Goal: Task Accomplishment & Management: Complete application form

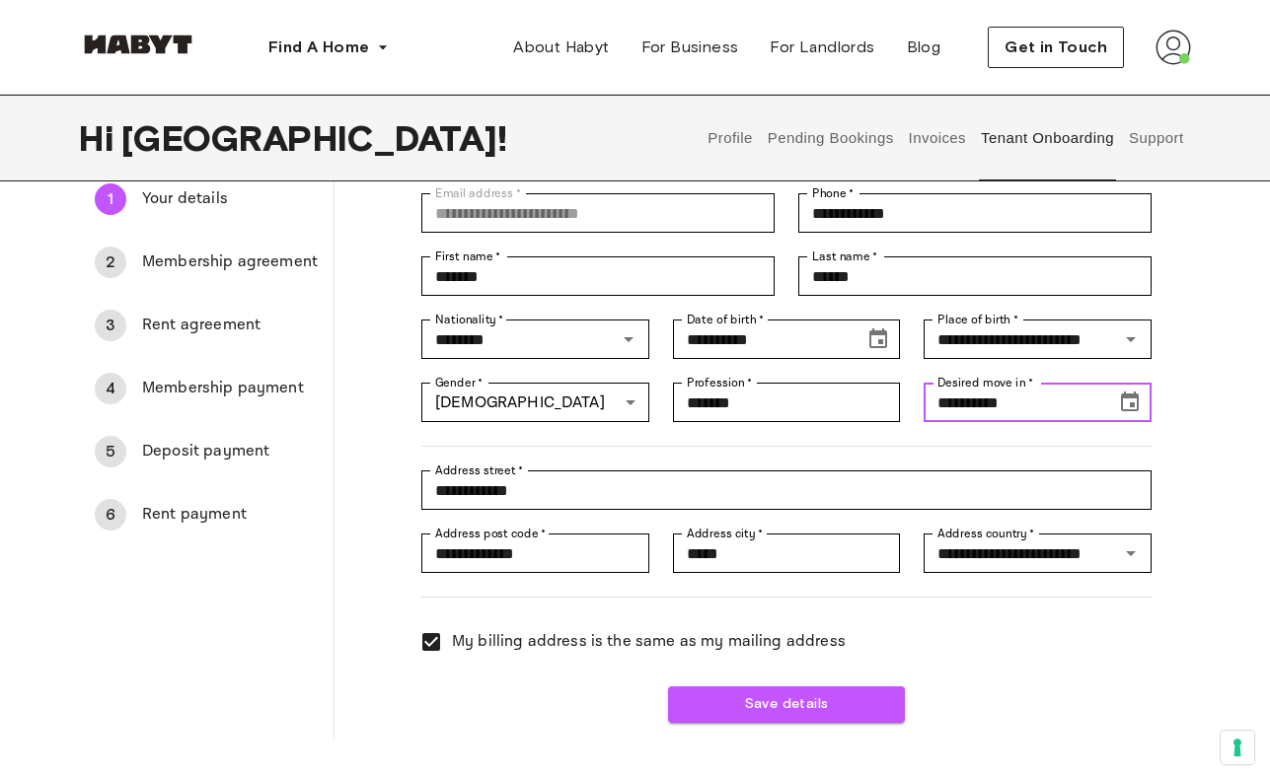
click at [1065, 413] on input "**********" at bounding box center [1012, 402] width 179 height 39
click at [1137, 407] on icon "Choose date, selected date is Sep 10, 2025" at bounding box center [1130, 402] width 18 height 20
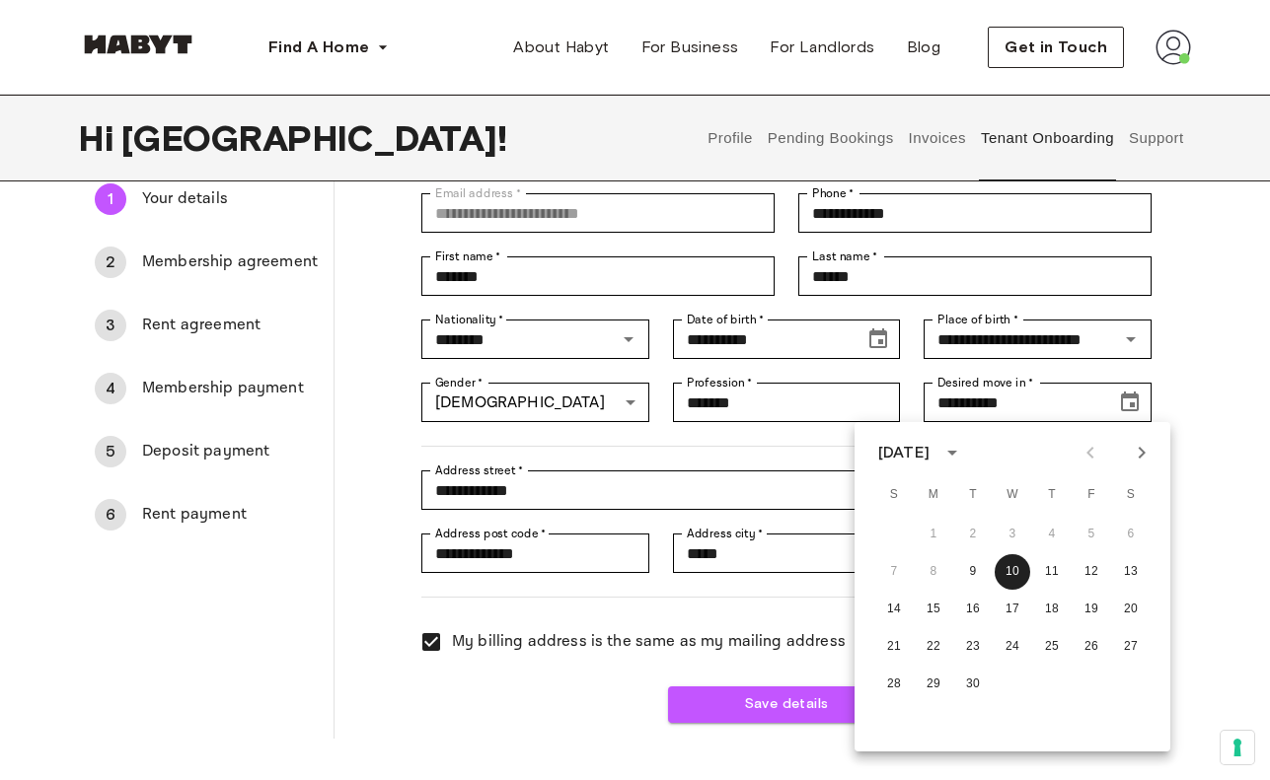
click at [1208, 427] on div "**********" at bounding box center [635, 426] width 1270 height 624
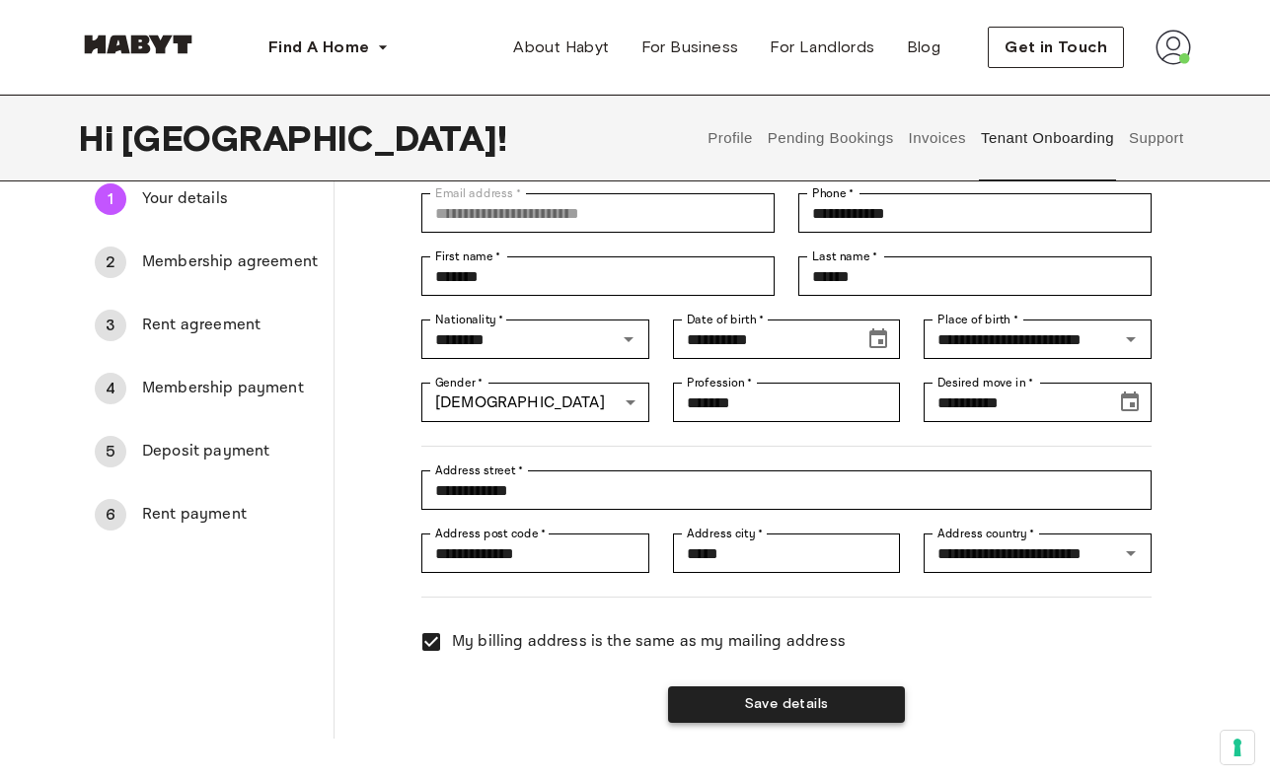
click at [785, 701] on button "Save details" at bounding box center [786, 705] width 237 height 37
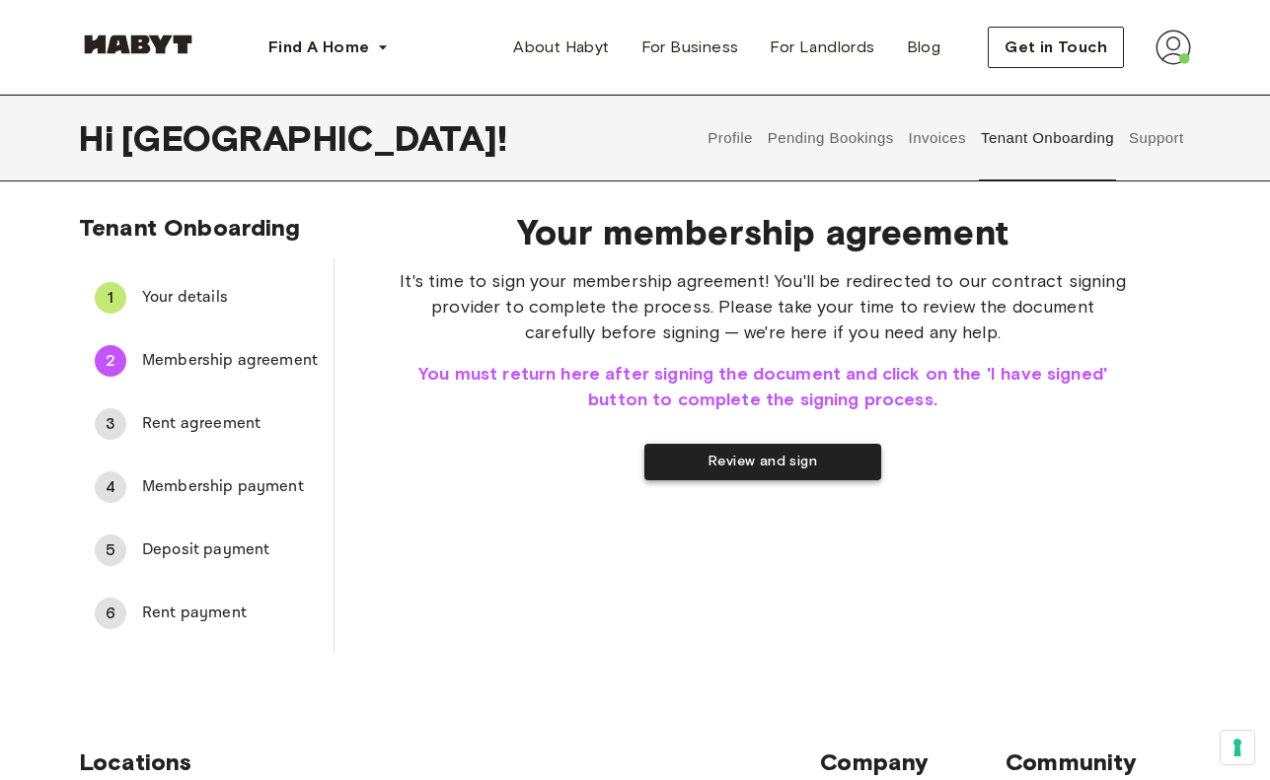
click at [746, 464] on button "Review and sign" at bounding box center [762, 462] width 237 height 37
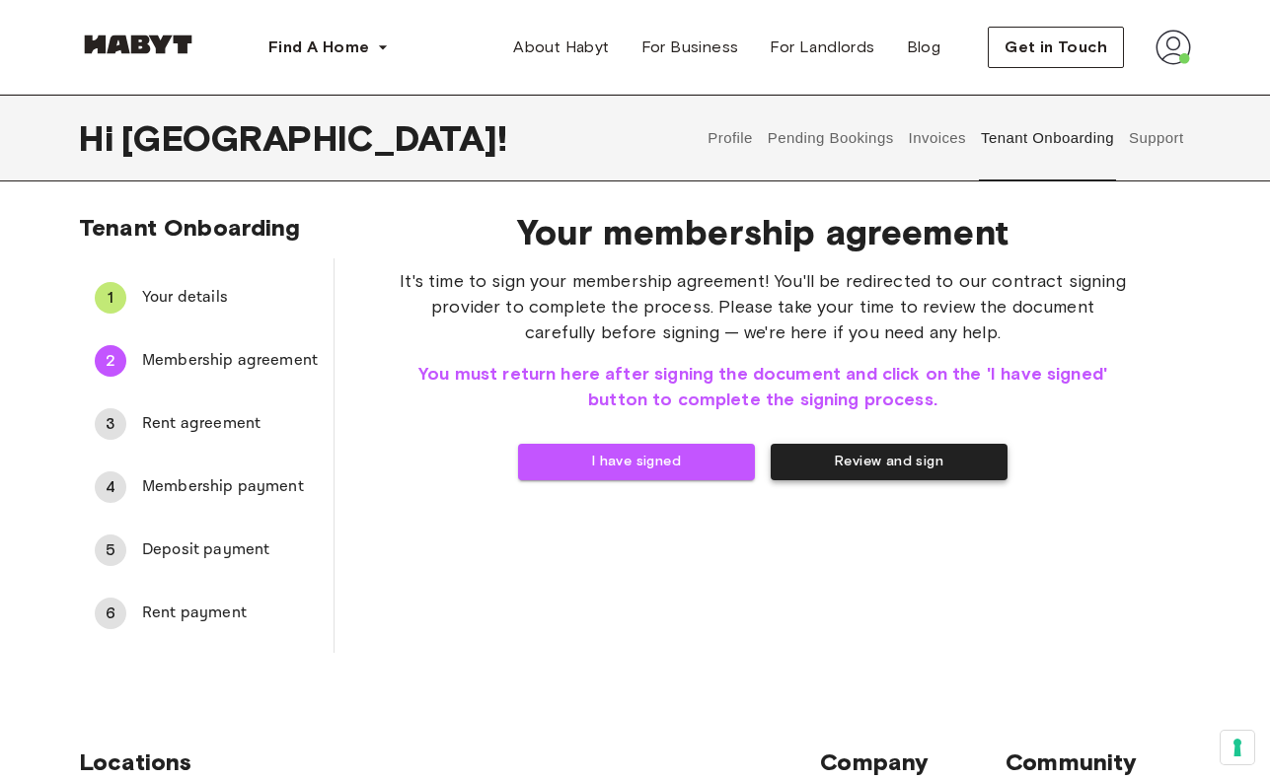
click at [896, 469] on button "Review and sign" at bounding box center [888, 462] width 237 height 37
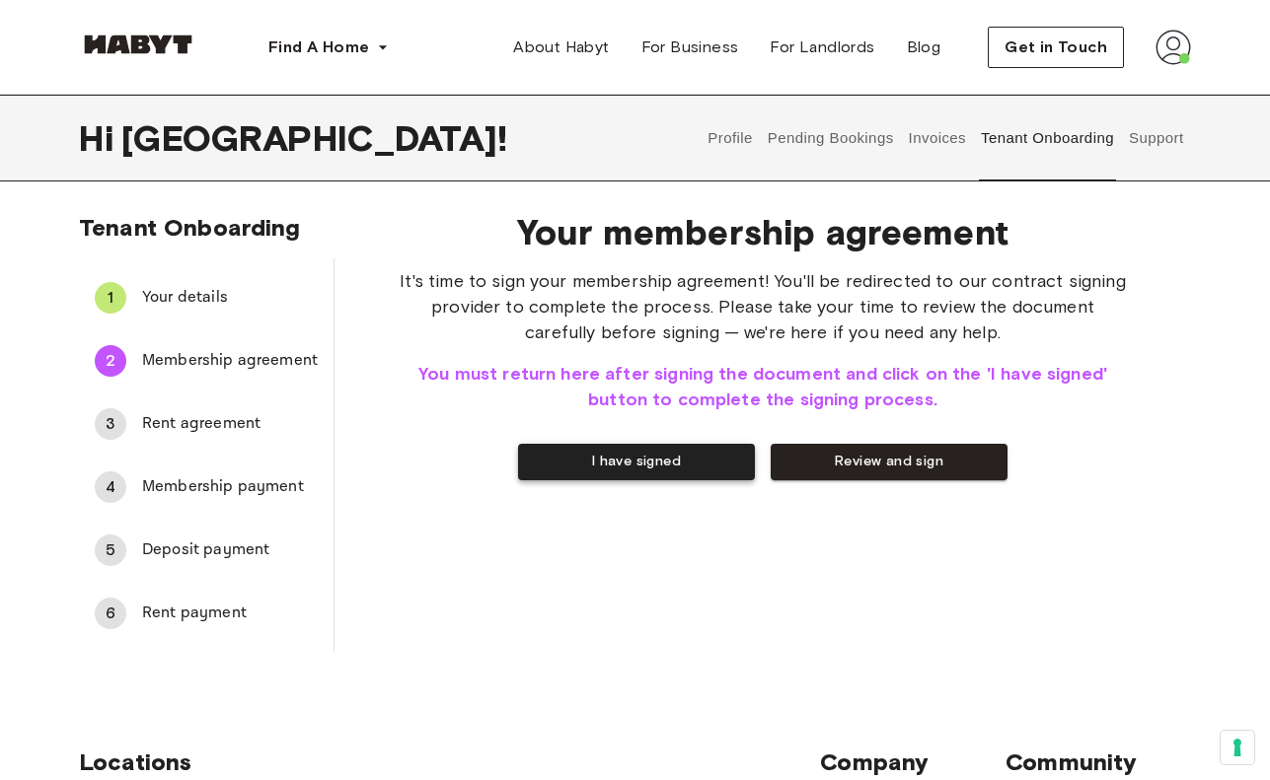
click at [643, 464] on button "I have signed" at bounding box center [636, 462] width 237 height 37
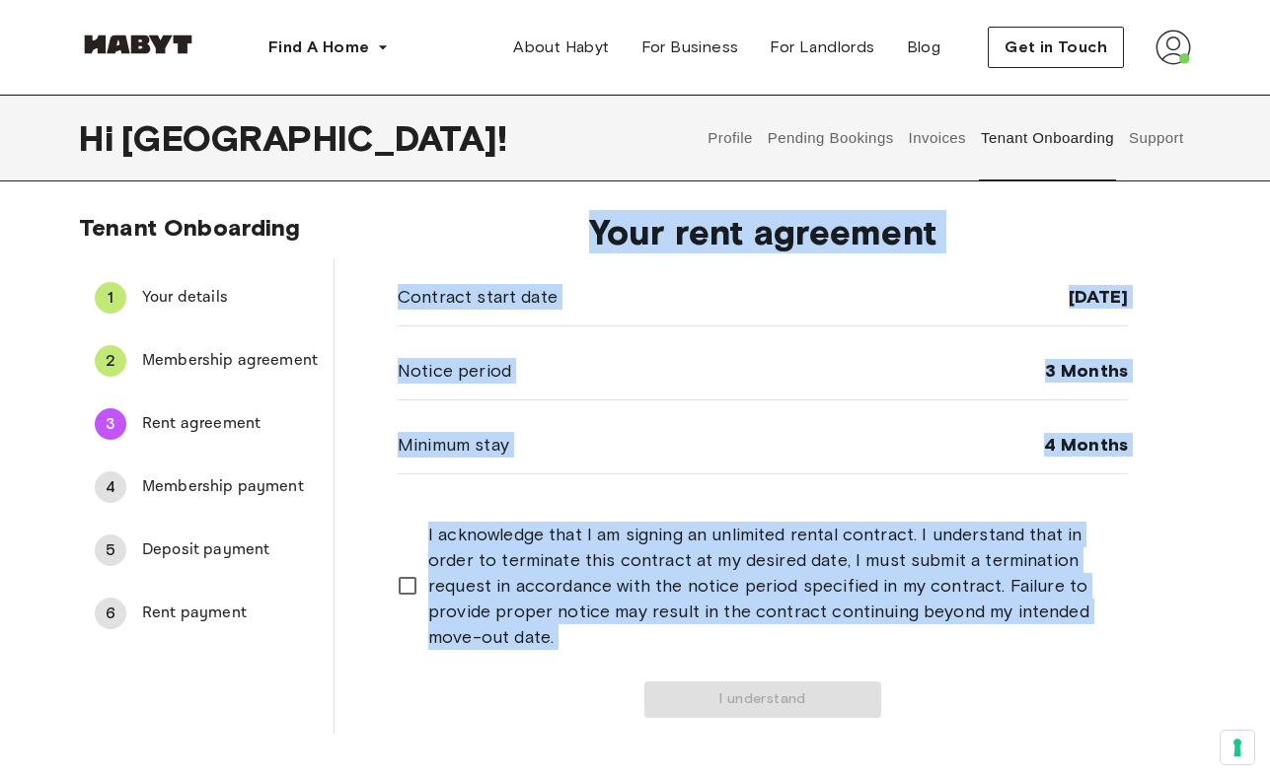
drag, startPoint x: 561, startPoint y: 217, endPoint x: 884, endPoint y: 668, distance: 554.4
click at [884, 668] on div "Your rent agreement Contract start date [DATE] Notice period 3 Months Minimum s…" at bounding box center [763, 464] width 730 height 507
copy div "Your rent agreement Contract start date [DATE] Notice period 3 Months Minimum s…"
click at [668, 402] on div "Contract start date [DATE] Notice period 3 Months Minimum stay 4 Months" at bounding box center [763, 371] width 730 height 206
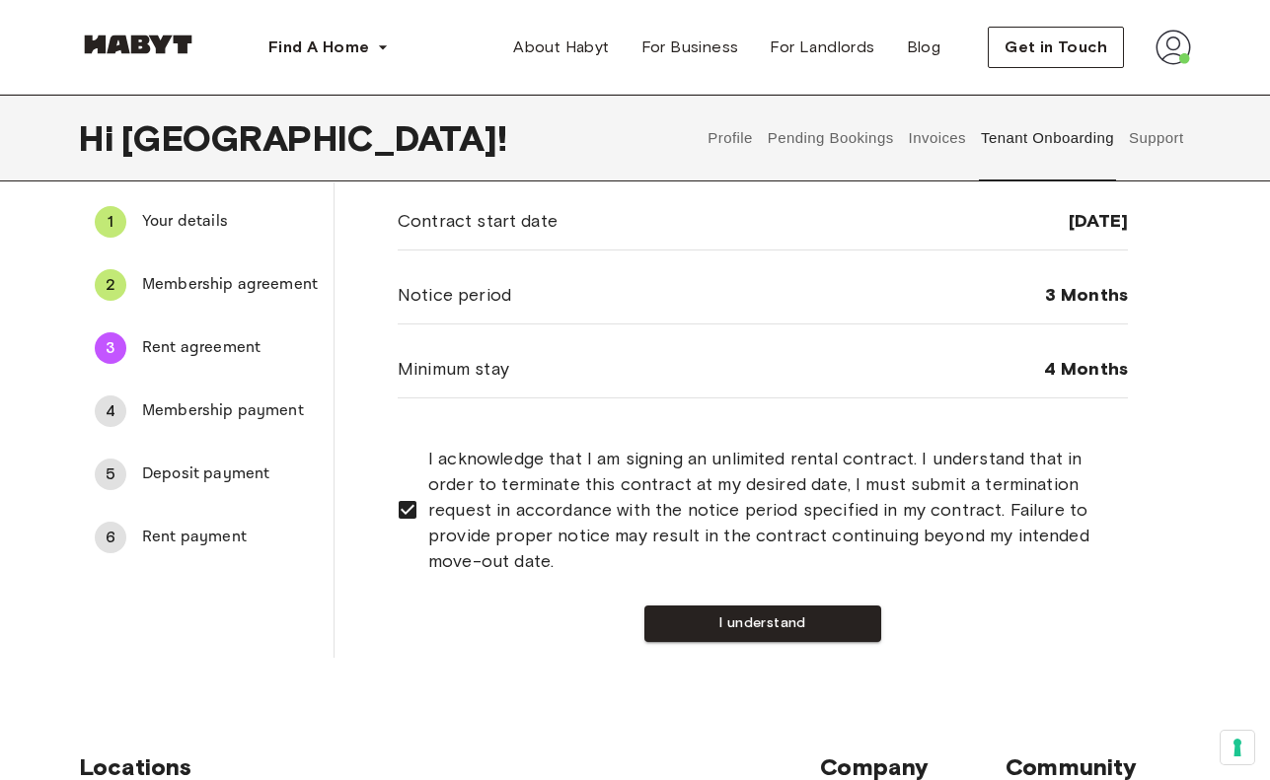
scroll to position [99, 0]
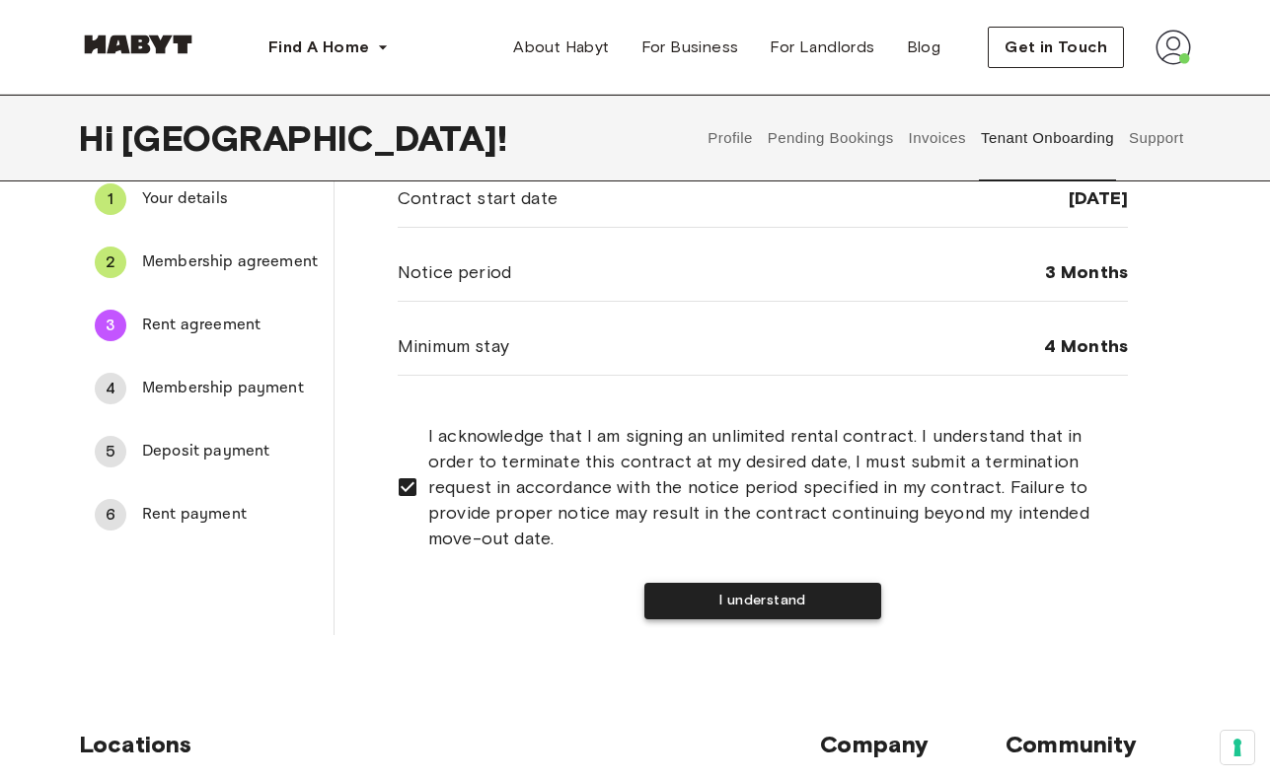
click at [775, 607] on button "I understand" at bounding box center [762, 601] width 237 height 37
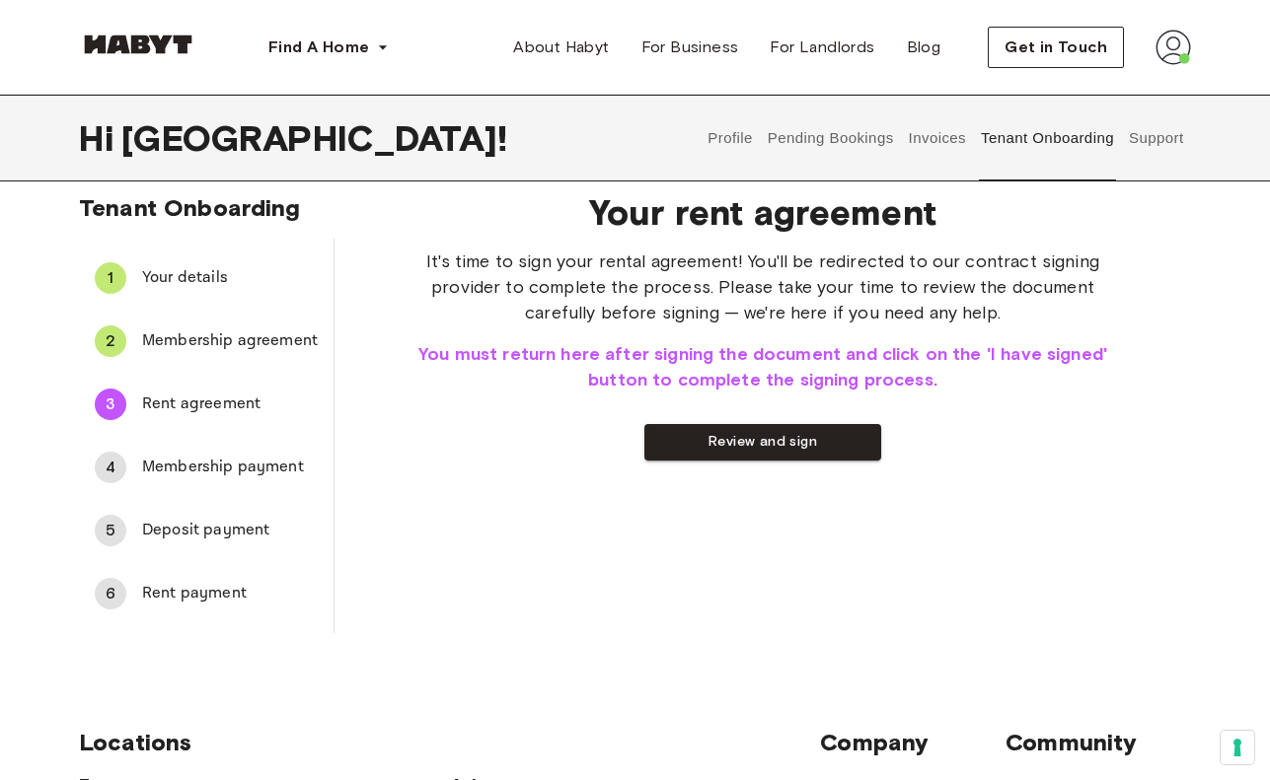
scroll to position [0, 0]
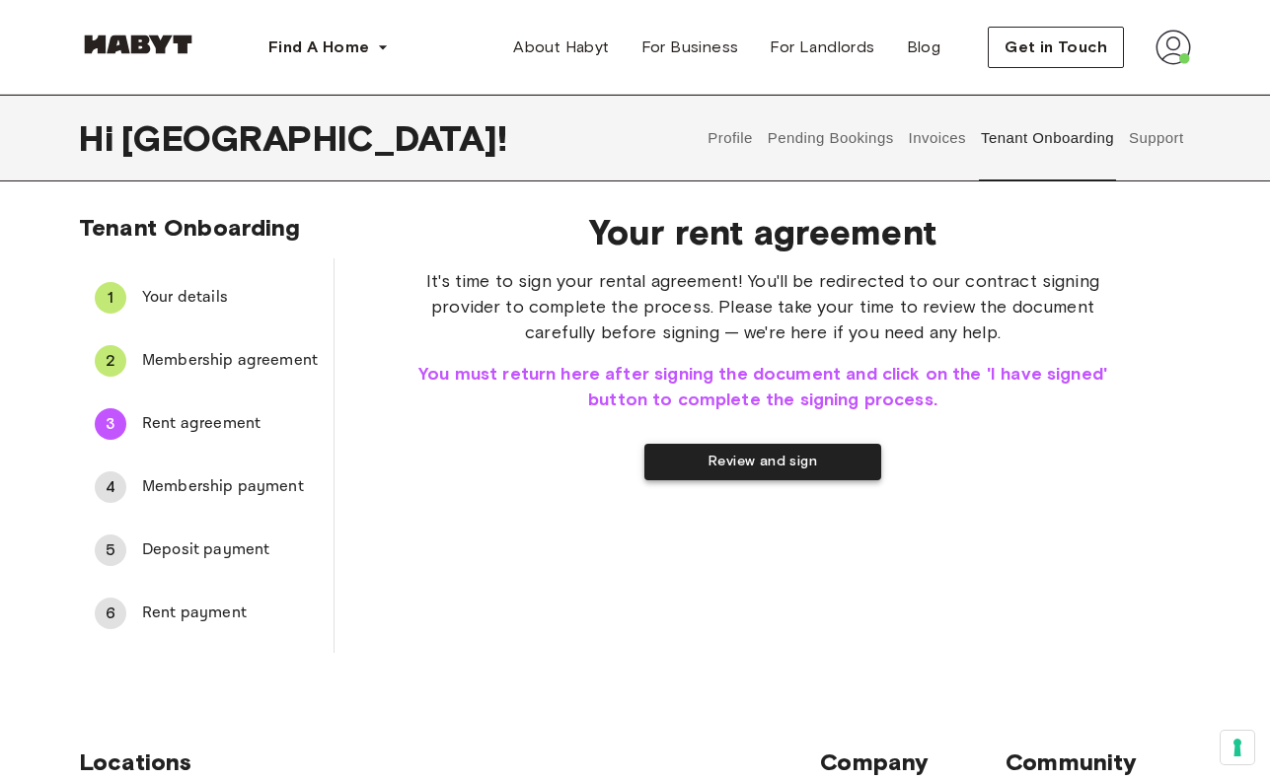
click at [761, 467] on button "Review and sign" at bounding box center [762, 462] width 237 height 37
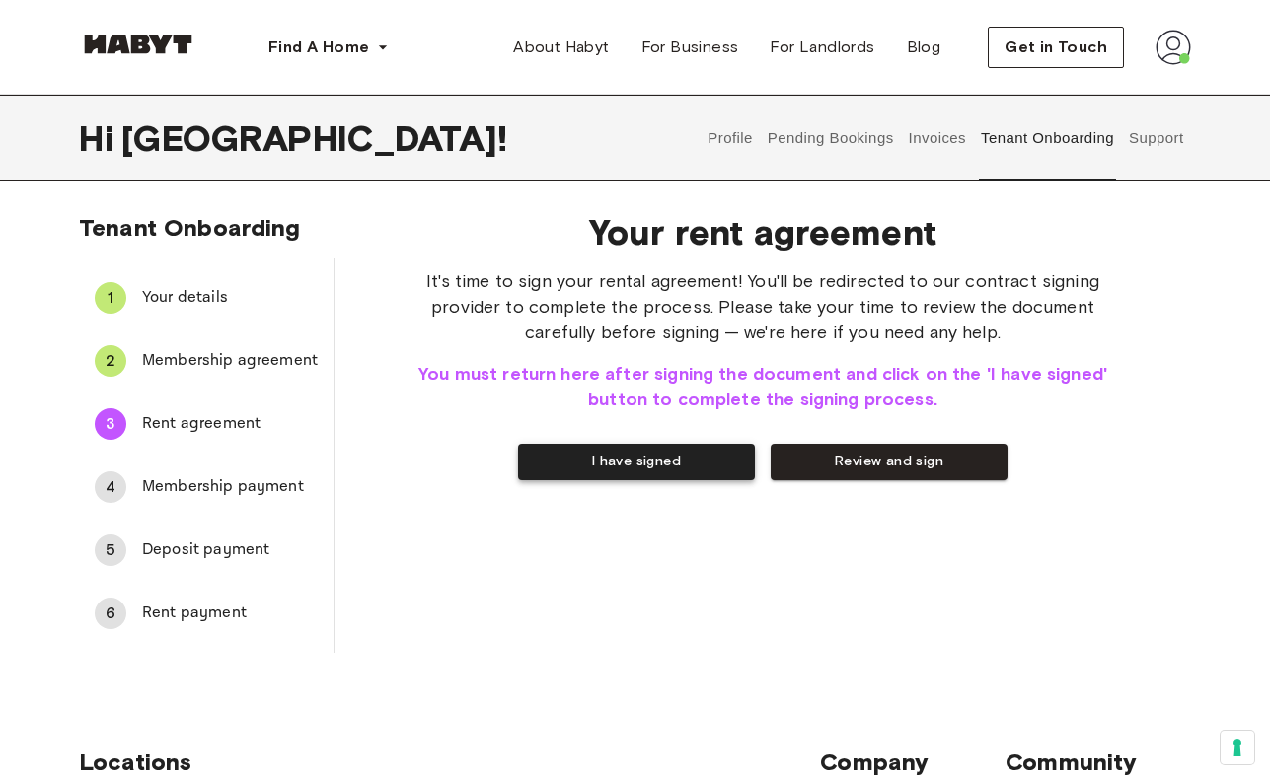
click at [629, 453] on button "I have signed" at bounding box center [636, 462] width 237 height 37
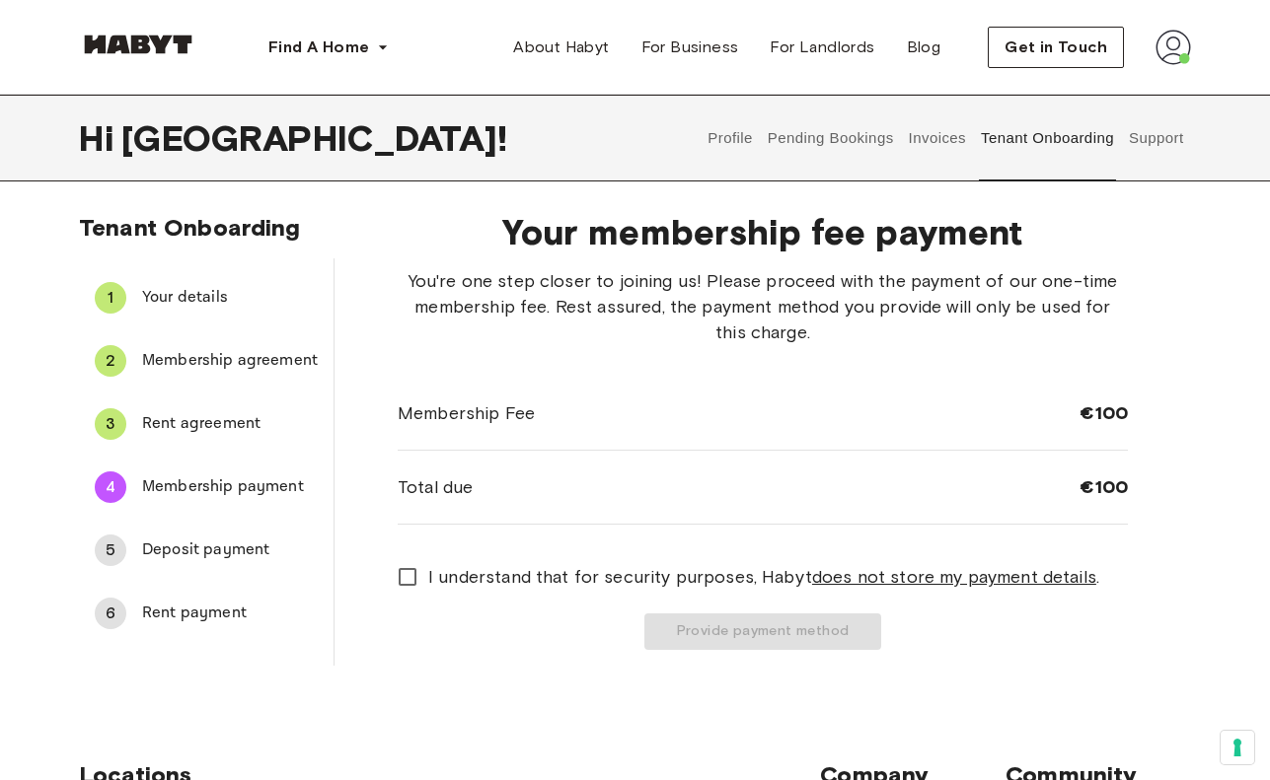
scroll to position [99, 0]
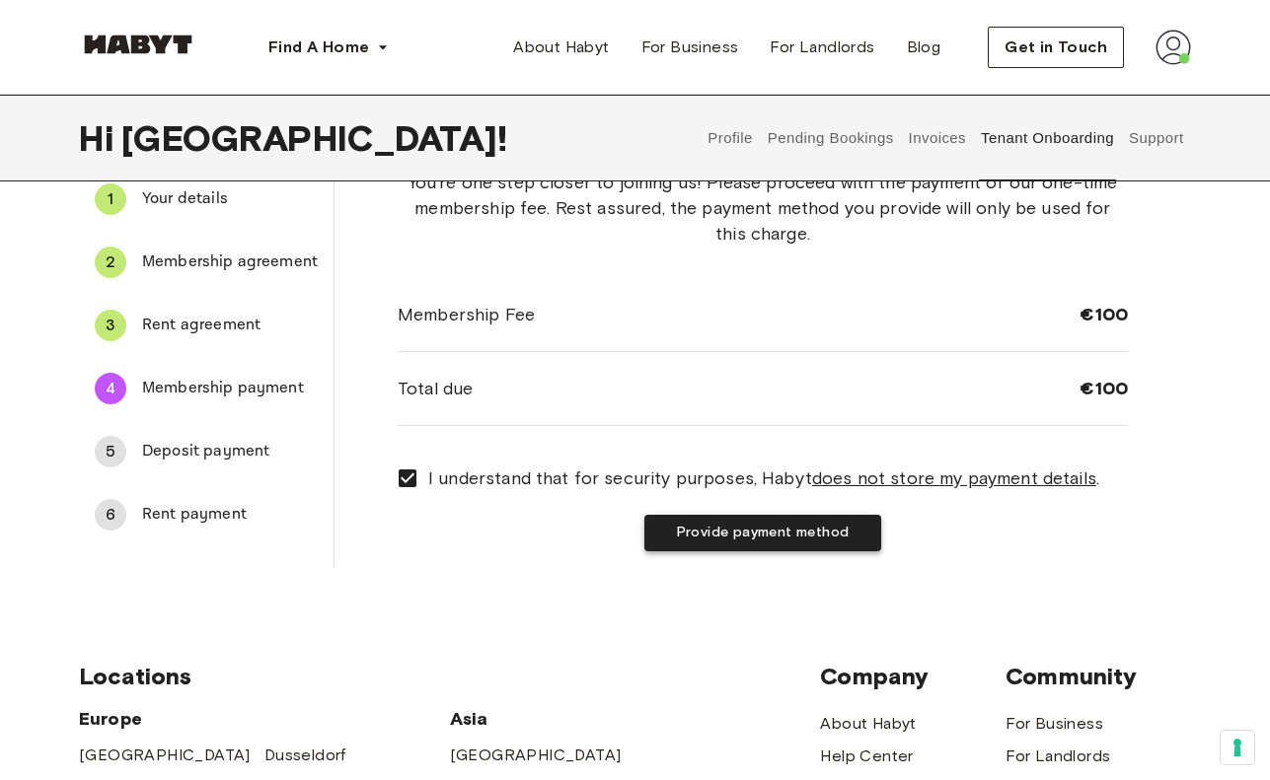
click at [721, 530] on button "Provide payment method" at bounding box center [762, 533] width 237 height 37
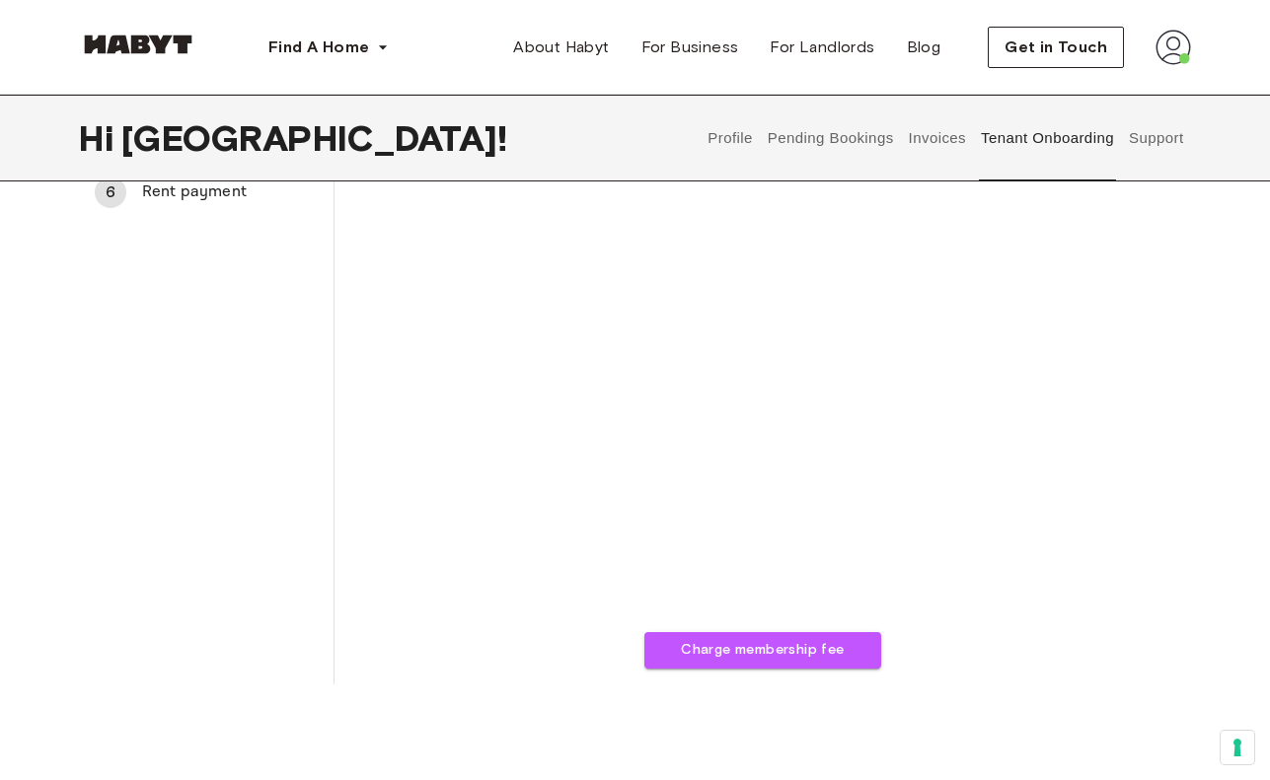
scroll to position [493, 0]
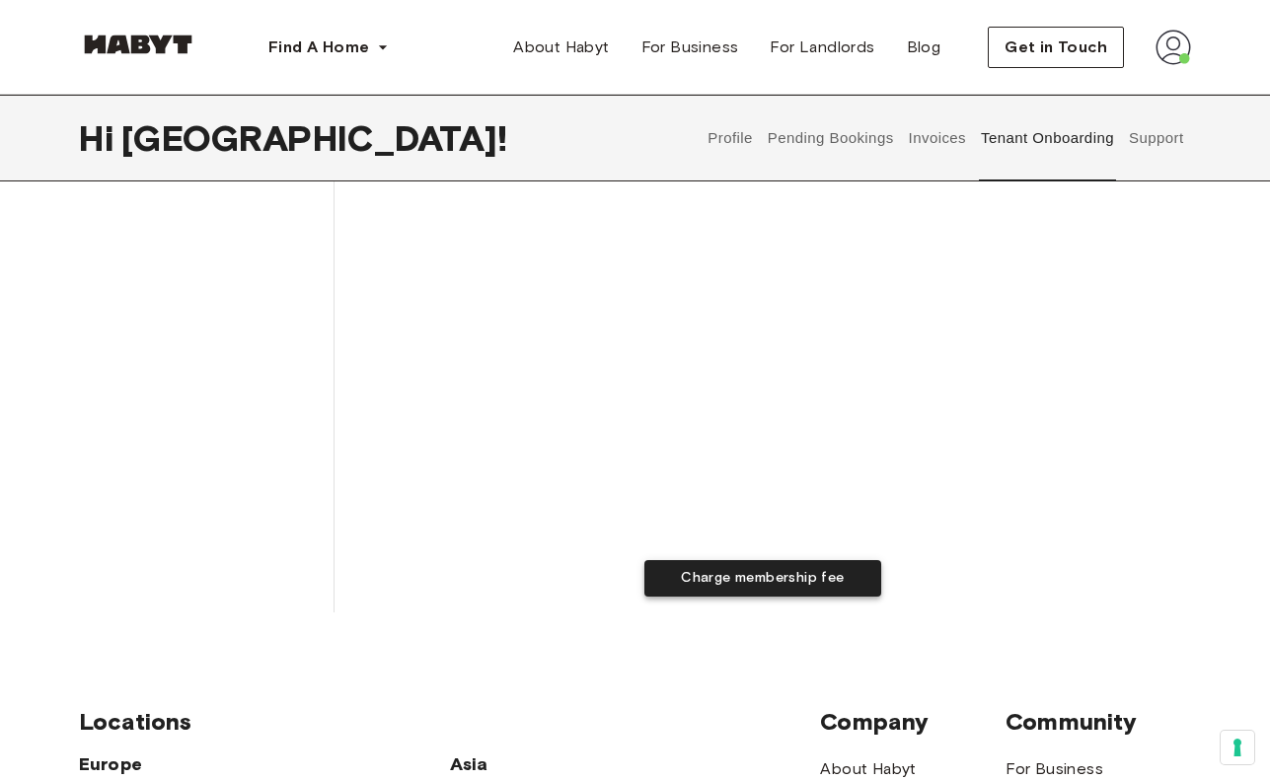
click at [714, 574] on button "Charge membership fee" at bounding box center [762, 578] width 237 height 37
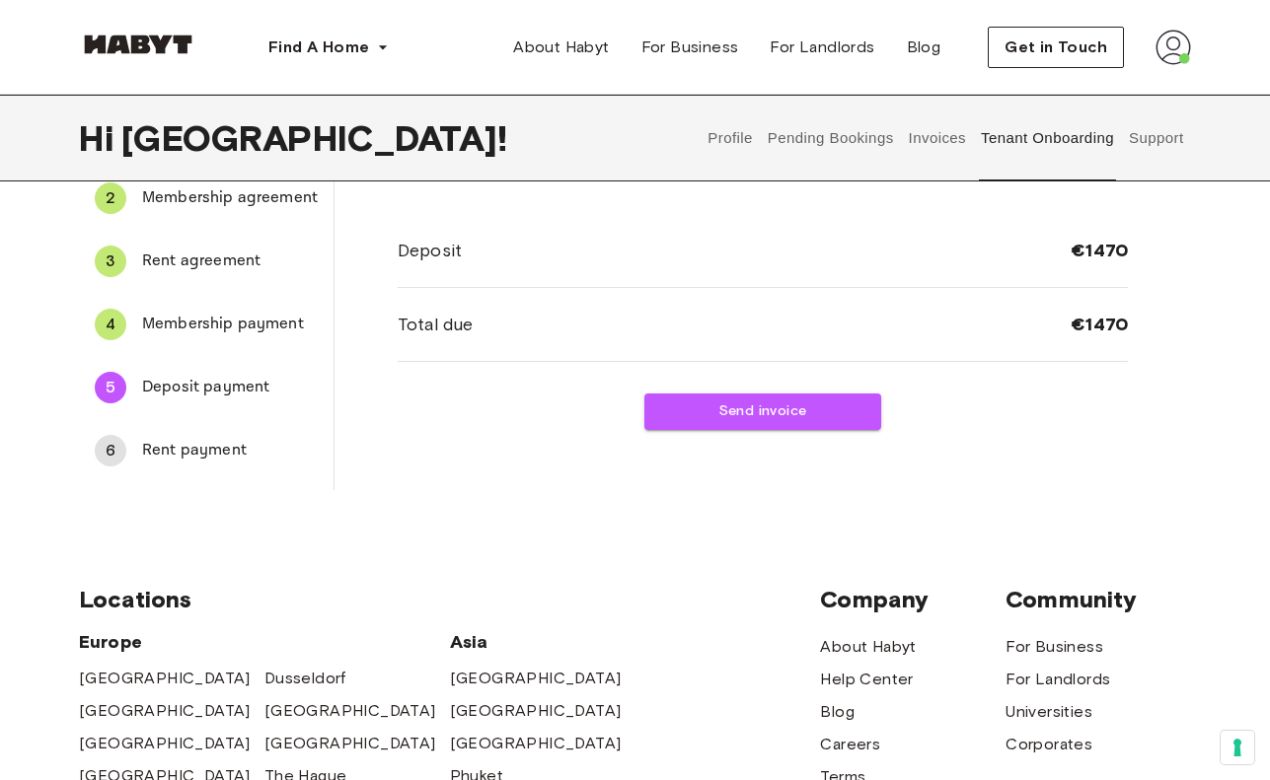
scroll to position [0, 0]
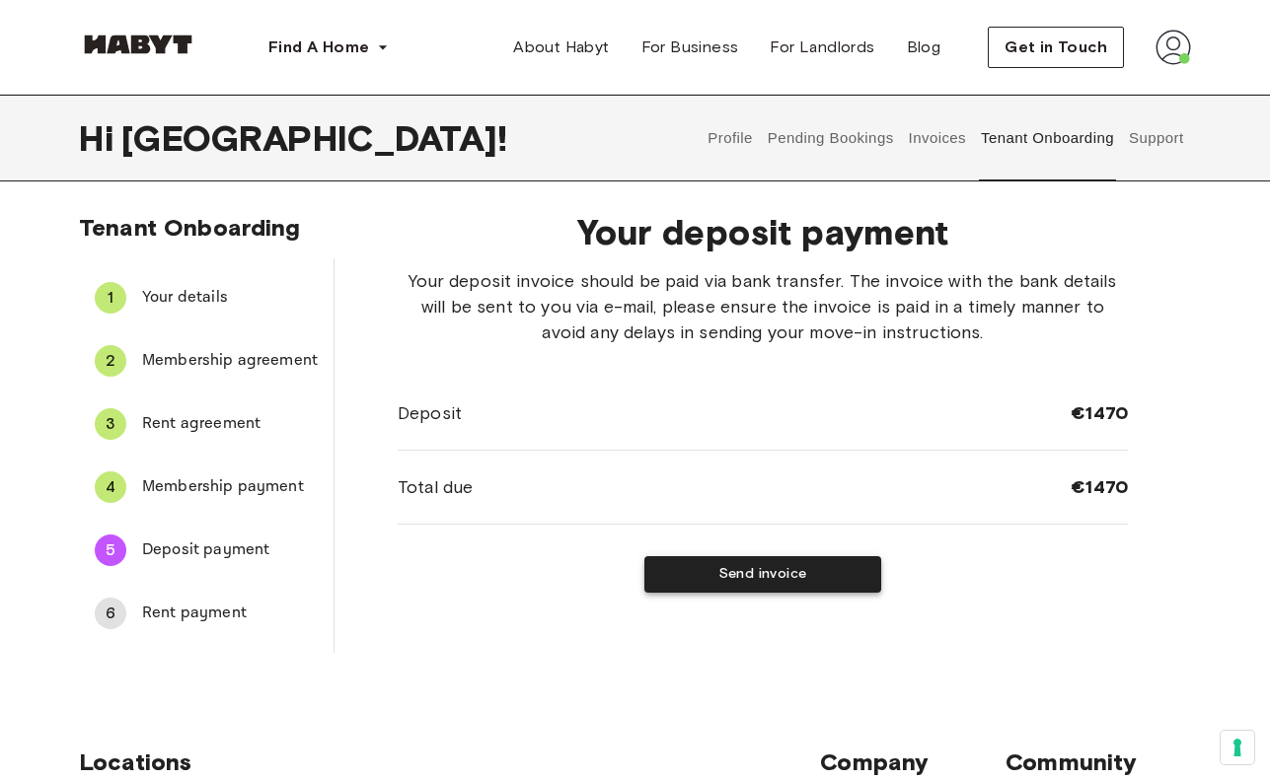
click at [746, 567] on button "Send invoice" at bounding box center [762, 574] width 237 height 37
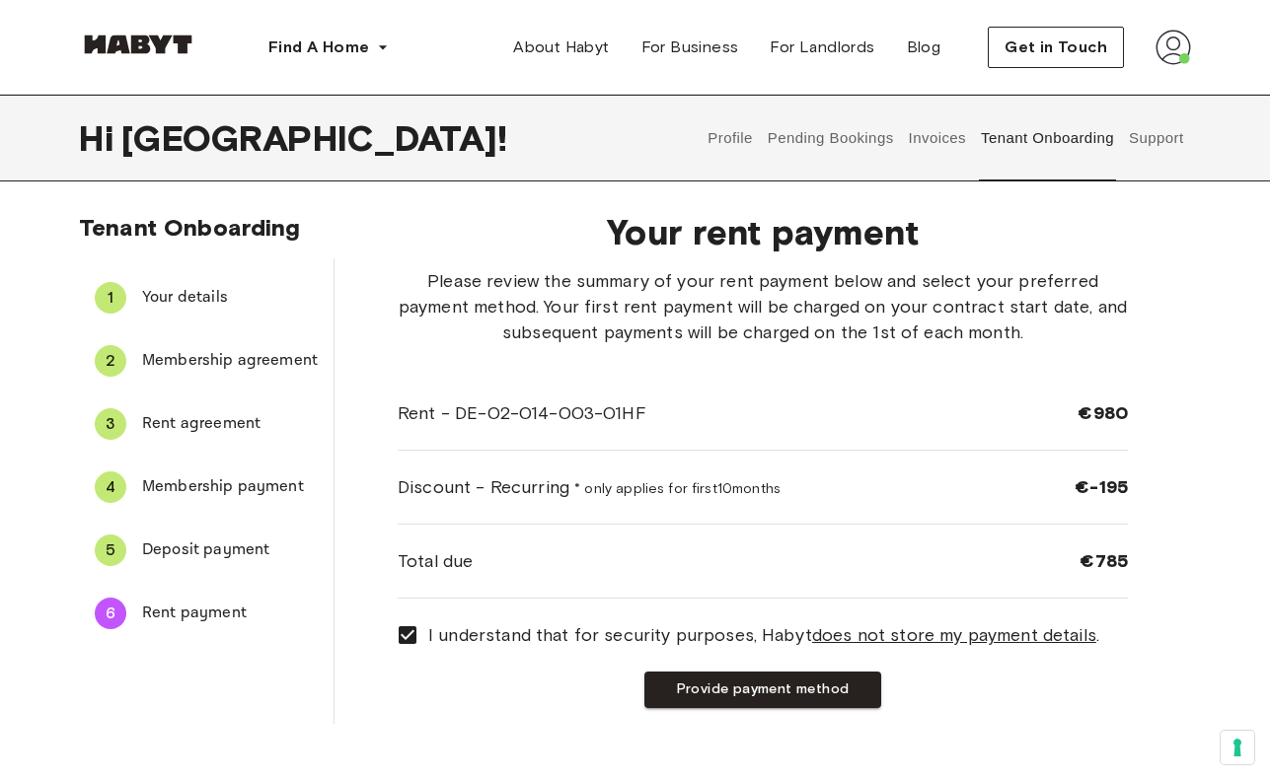
click at [235, 552] on span "Deposit payment" at bounding box center [230, 551] width 176 height 24
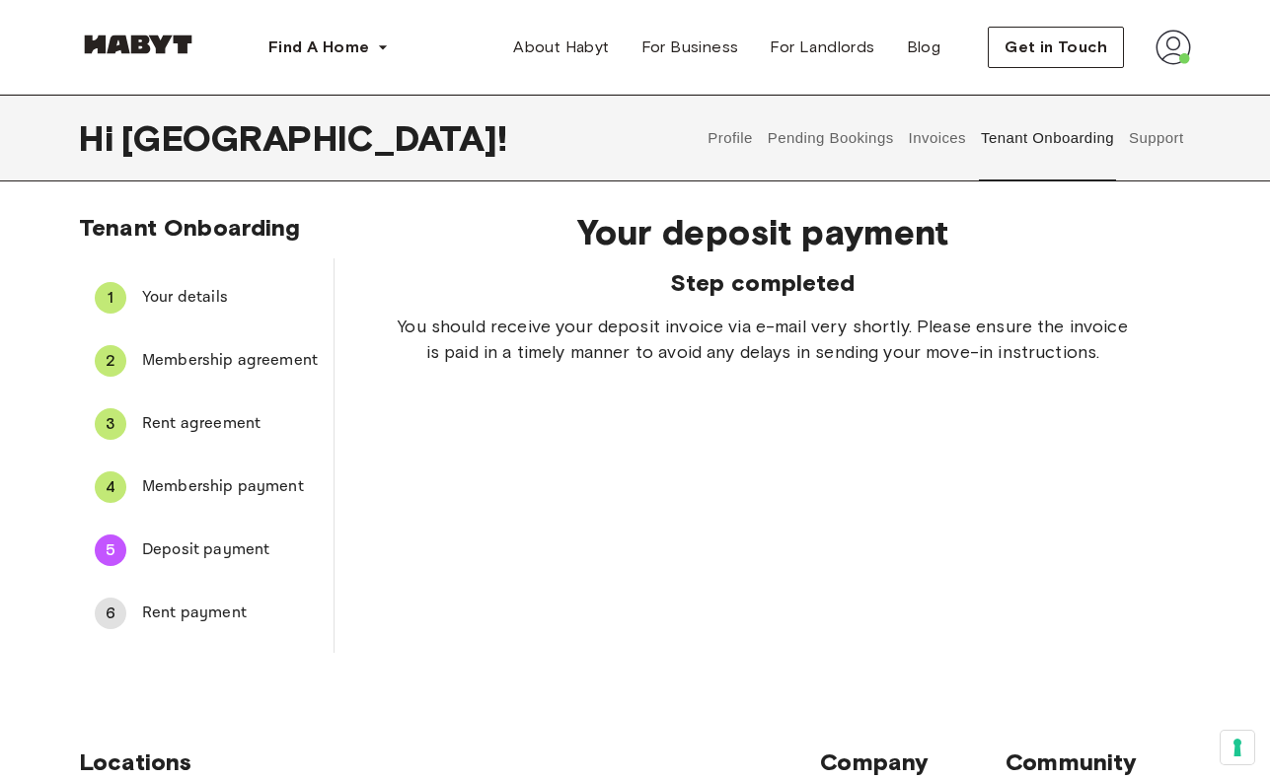
click at [161, 615] on span "Rent payment" at bounding box center [230, 614] width 176 height 24
